Goal: Browse casually: Explore the website without a specific task or goal

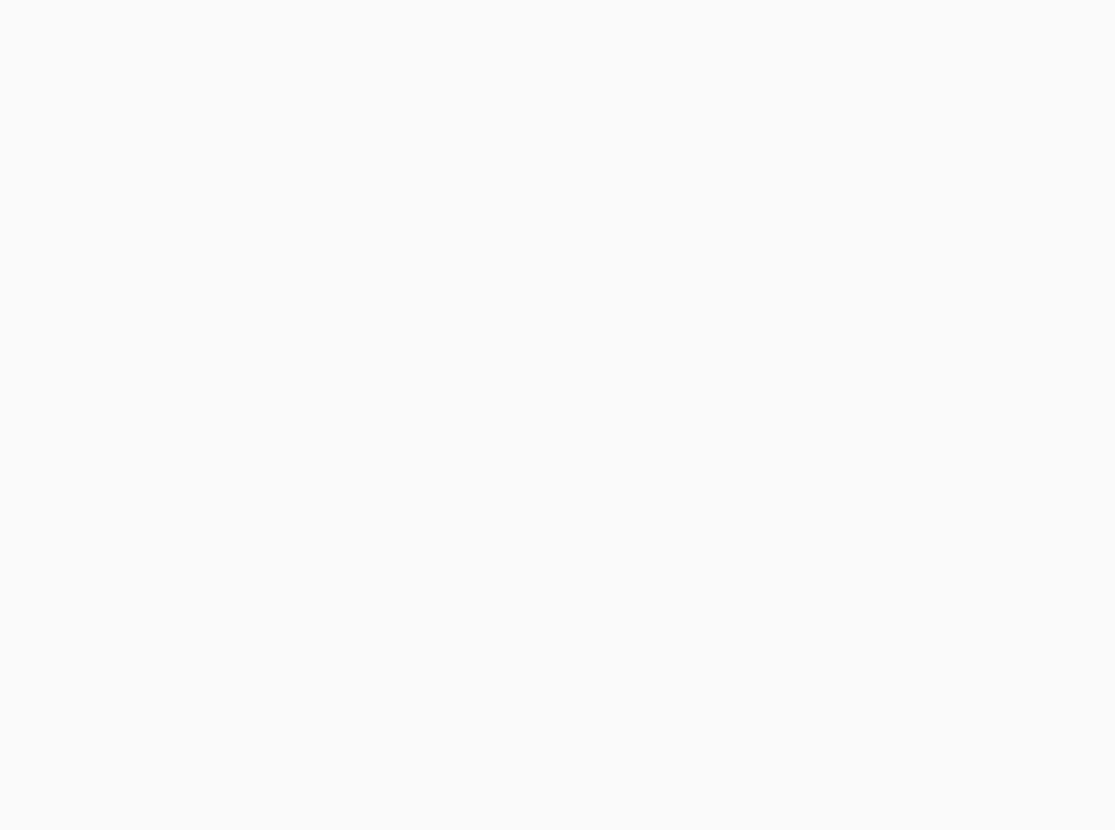
click at [716, 346] on body at bounding box center [557, 415] width 1115 height 830
click at [574, 264] on body at bounding box center [557, 415] width 1115 height 830
click at [539, 276] on body at bounding box center [557, 415] width 1115 height 830
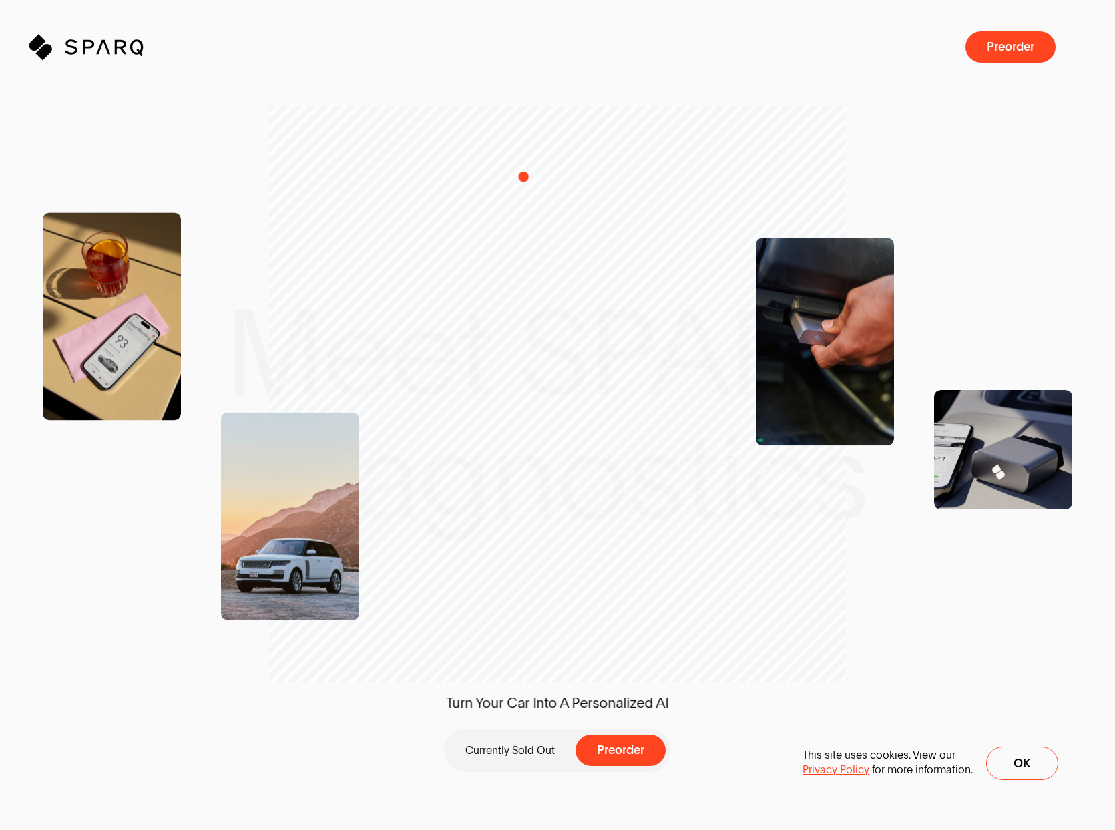
click at [503, 188] on div "Turn Your Car Into A Personalized AI Currently Sold Out Preorder" at bounding box center [557, 415] width 340 height 522
click at [725, 130] on div "Turn Your Car Into A Personalized AI Currently Sold Out Preorder" at bounding box center [557, 415] width 1115 height 830
click at [621, 87] on div "Turn Your Car Into A Personalized AI Currently Sold Out Preorder" at bounding box center [557, 415] width 1115 height 830
click at [662, 144] on div "Turn Your Car Into A Personalized AI Currently Sold Out Preorder" at bounding box center [557, 415] width 1115 height 830
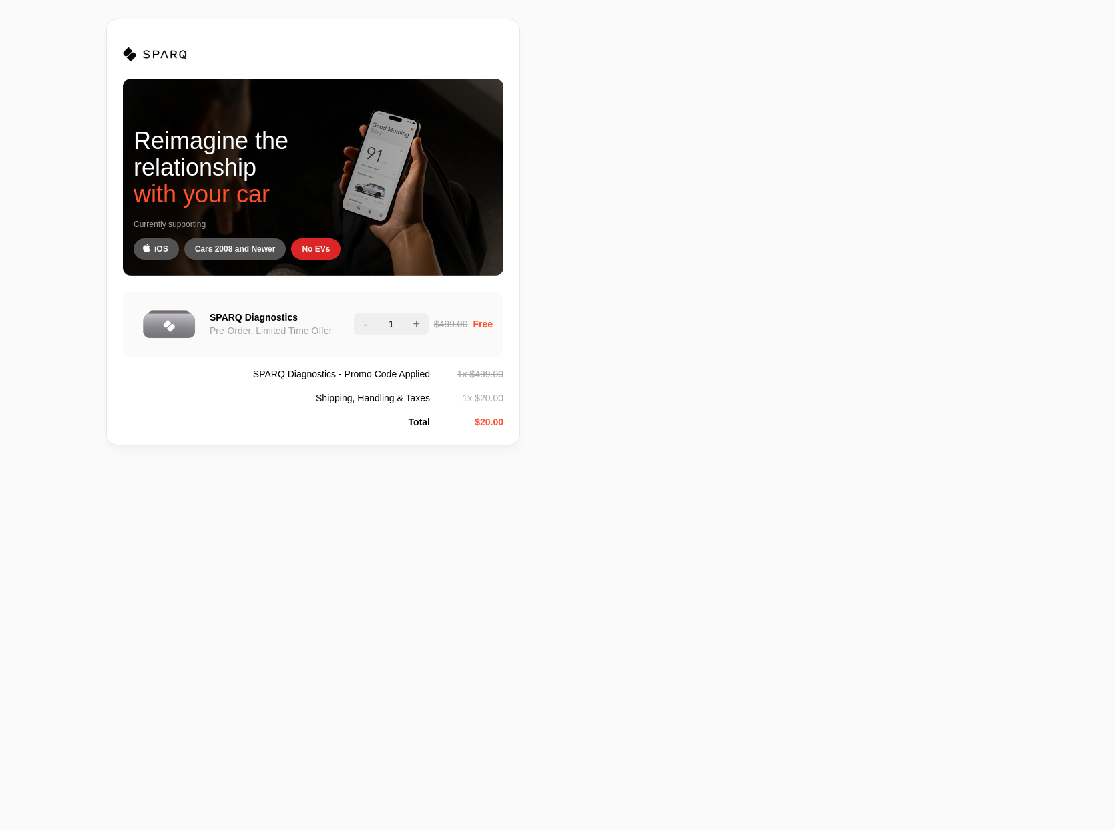
click at [537, 298] on div "Reimagine the relationship with your car Currently supporting iOS Cars 2008 and…" at bounding box center [278, 232] width 557 height 427
click at [226, 716] on div "Reimagine the relationship with your car Currently supporting iOS Cars 2008 and…" at bounding box center [557, 415] width 1115 height 830
click at [257, 609] on div "Reimagine the relationship with your car Currently supporting iOS Cars 2008 and…" at bounding box center [557, 415] width 1115 height 830
click at [308, 646] on div "Reimagine the relationship with your car Currently supporting iOS Cars 2008 and…" at bounding box center [557, 415] width 1115 height 830
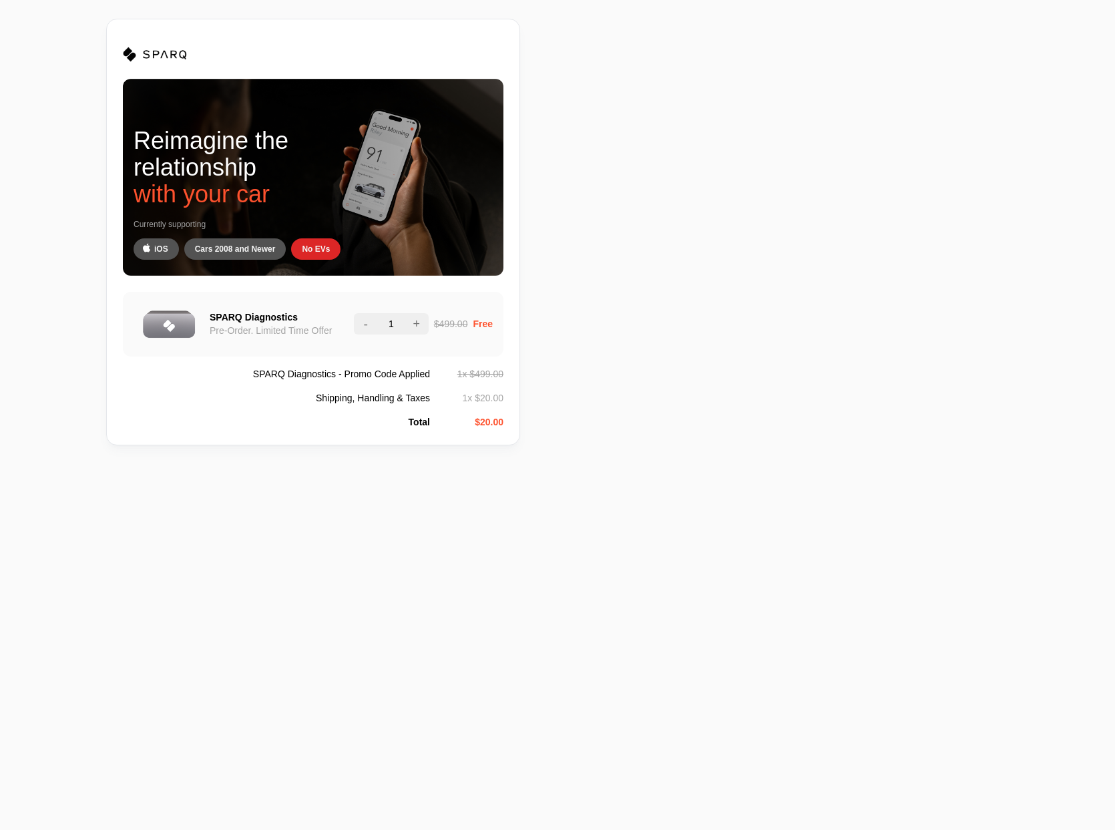
drag, startPoint x: 242, startPoint y: 677, endPoint x: 204, endPoint y: 209, distance: 469.5
click at [242, 677] on div "Reimagine the relationship with your car Currently supporting iOS Cars 2008 and…" at bounding box center [557, 415] width 1115 height 830
